Goal: Download file/media

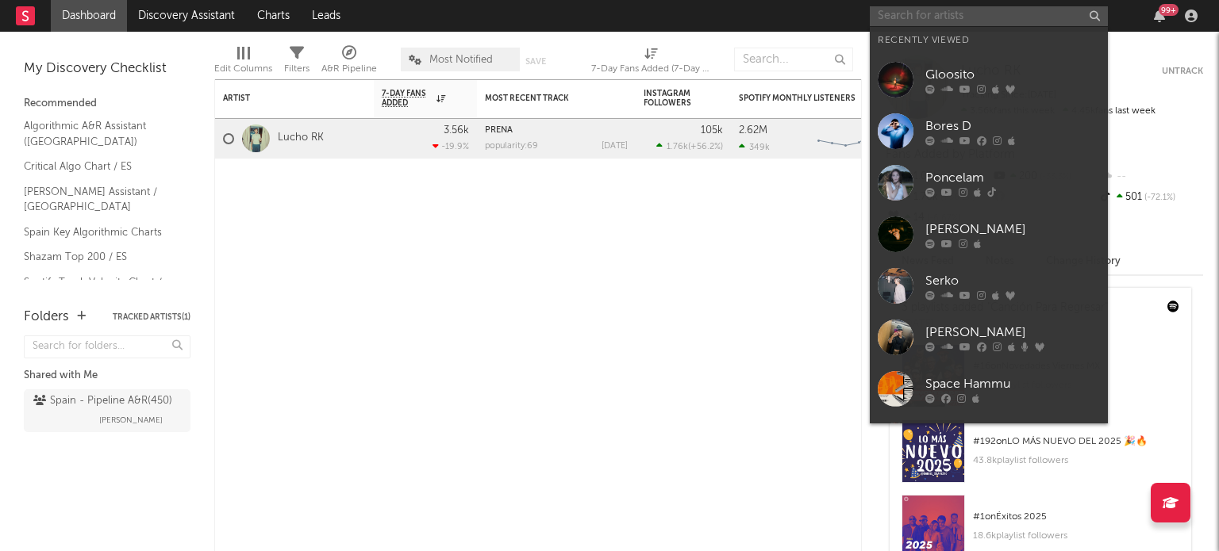
click at [907, 22] on input "text" at bounding box center [989, 16] width 238 height 20
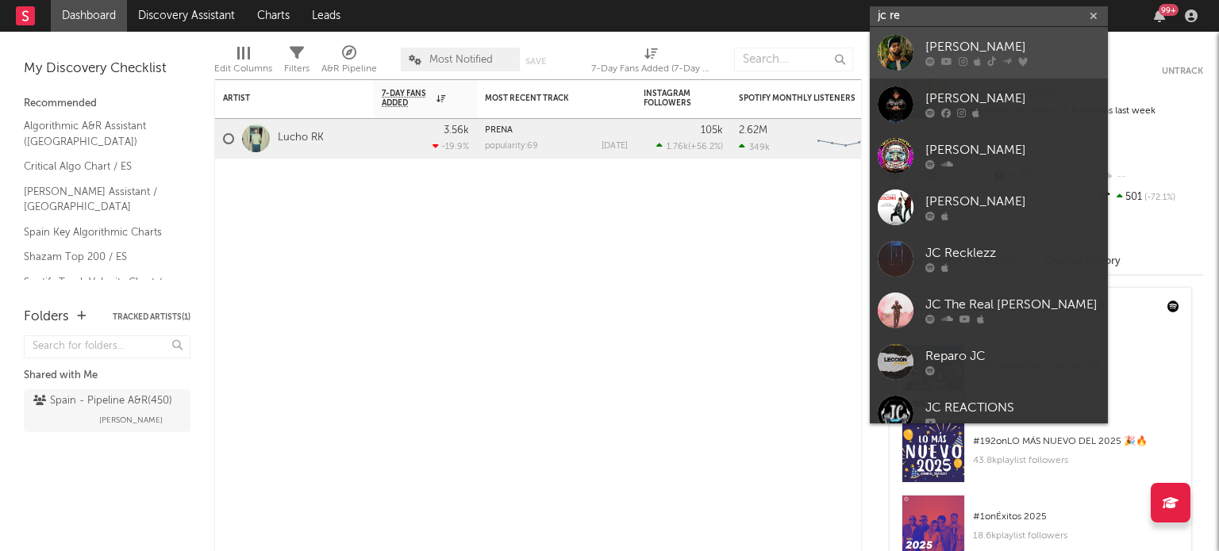
type input "jc re"
click at [905, 57] on div at bounding box center [896, 53] width 36 height 36
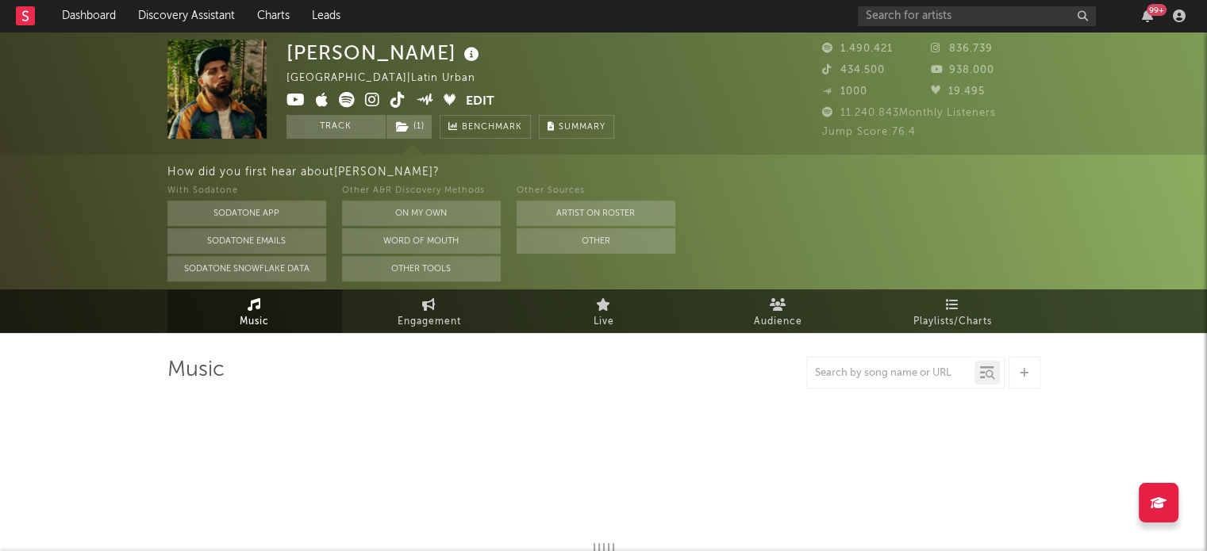
select select "6m"
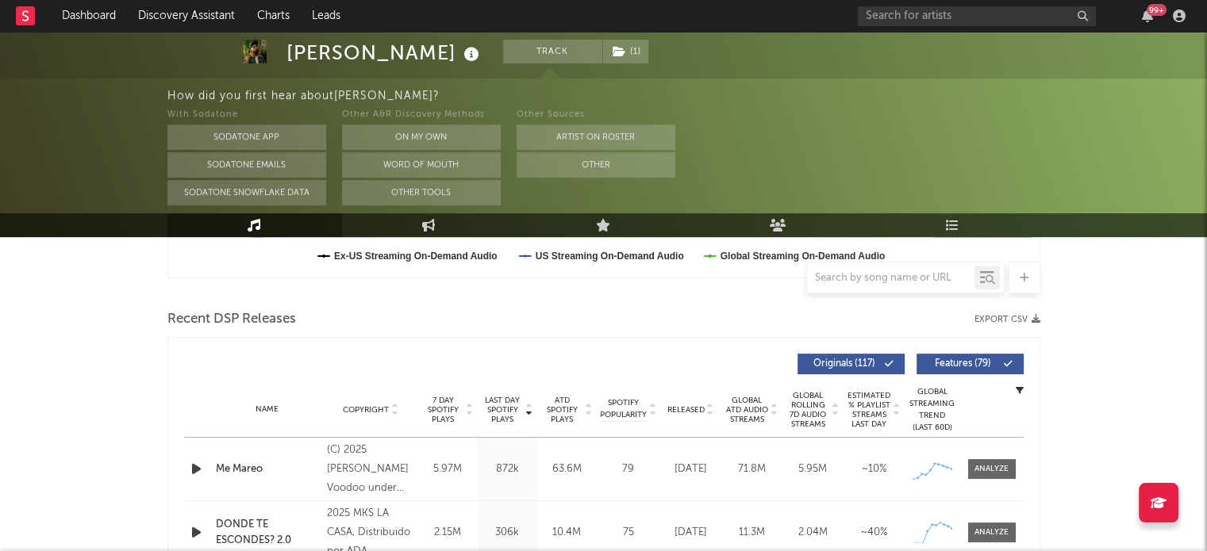
scroll to position [497, 0]
click at [1022, 325] on div "Recent DSP Releases Export CSV" at bounding box center [603, 320] width 873 height 27
click at [1027, 321] on button "Export CSV" at bounding box center [1007, 321] width 66 height 10
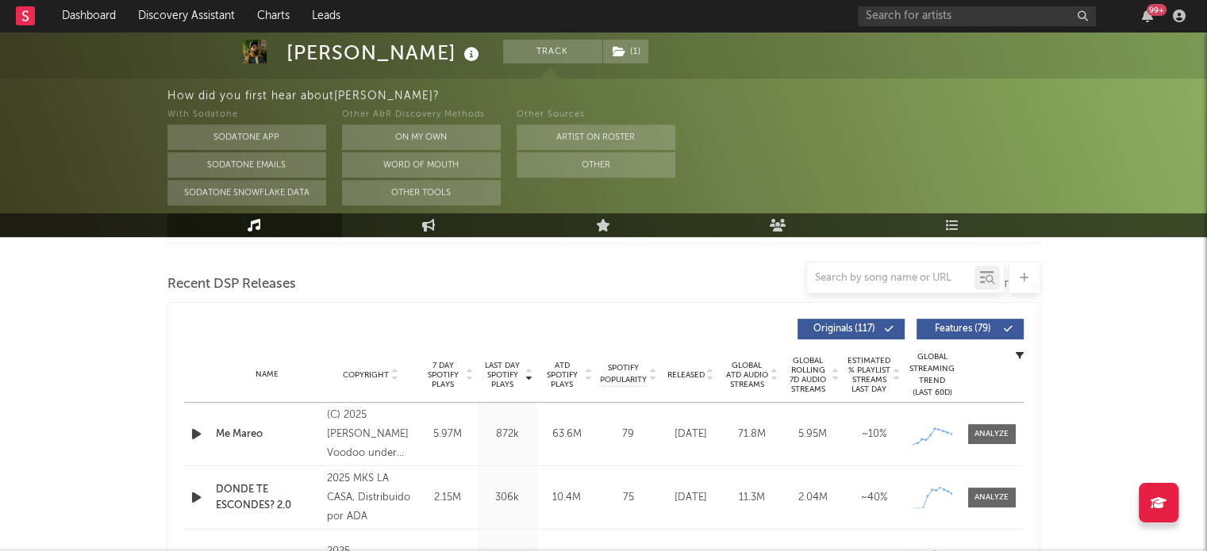
scroll to position [532, 0]
